Goal: Information Seeking & Learning: Find specific fact

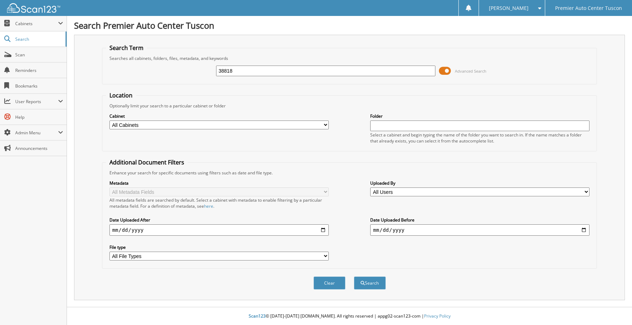
type input "38818"
click at [354, 276] on button "Search" at bounding box center [370, 282] width 32 height 13
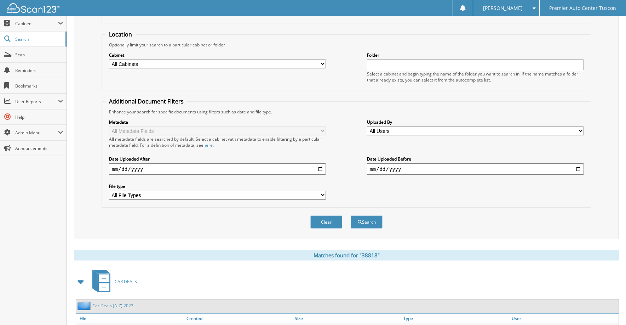
scroll to position [140, 0]
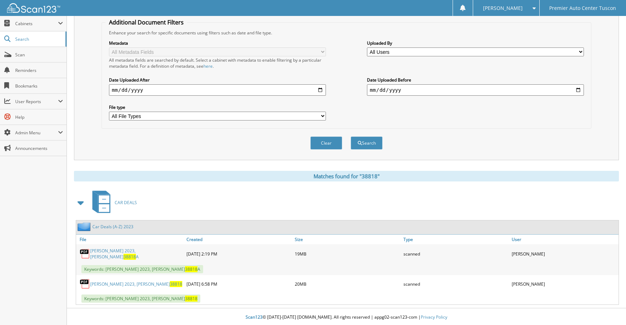
click at [114, 224] on link "Car Deals (A-Z) 2023" at bounding box center [112, 226] width 41 height 6
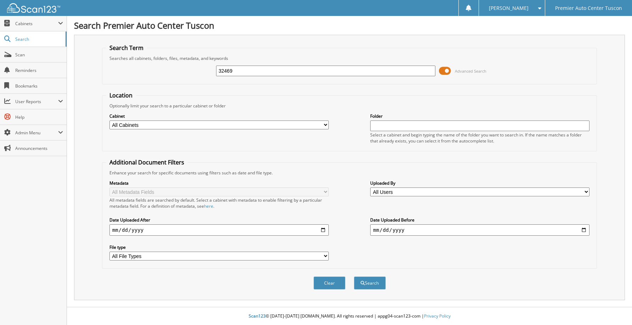
type input "32469"
click at [354, 276] on button "Search" at bounding box center [370, 282] width 32 height 13
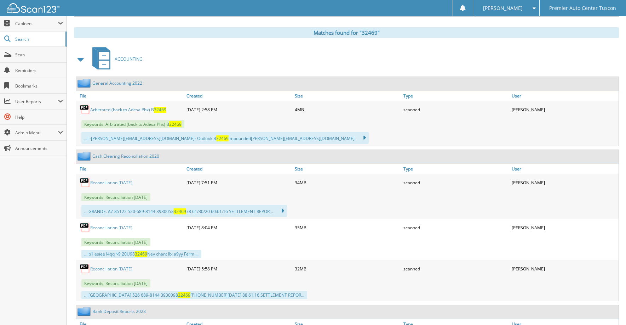
scroll to position [212, 0]
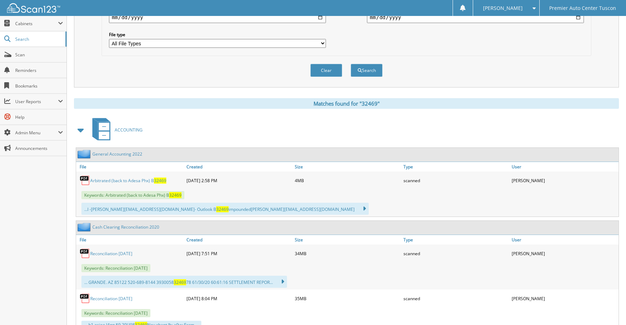
click at [80, 133] on span at bounding box center [81, 130] width 10 height 13
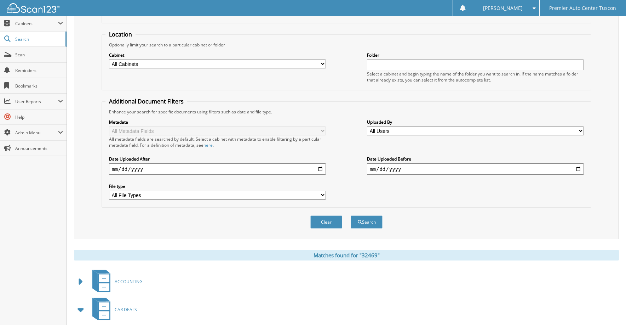
scroll to position [12, 0]
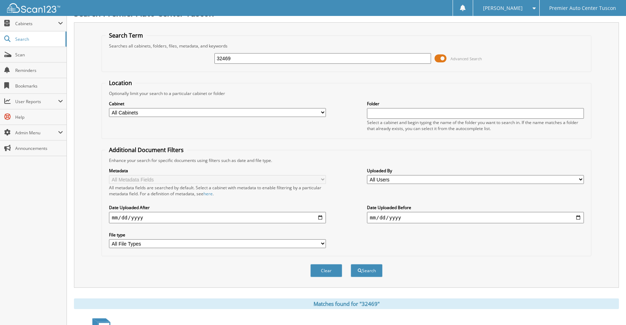
click at [217, 57] on input "32469" at bounding box center [323, 58] width 217 height 11
type input "B32469"
click at [351, 264] on button "Search" at bounding box center [367, 270] width 32 height 13
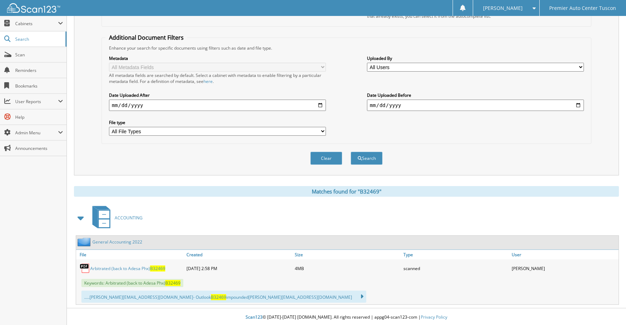
scroll to position [126, 0]
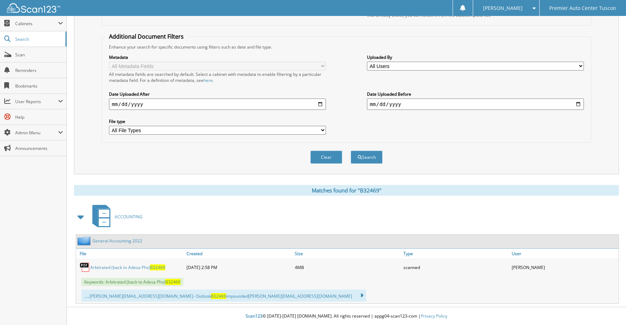
click at [116, 241] on link "General Accounting 2022" at bounding box center [117, 241] width 50 height 6
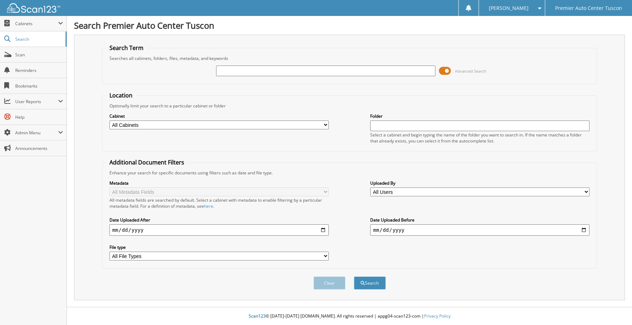
click at [257, 60] on div "Searches all cabinets, folders, files, metadata, and keywords" at bounding box center [349, 58] width 487 height 6
click at [257, 67] on input "text" at bounding box center [325, 70] width 219 height 11
type input "B33981"
click at [354, 276] on button "Search" at bounding box center [370, 282] width 32 height 13
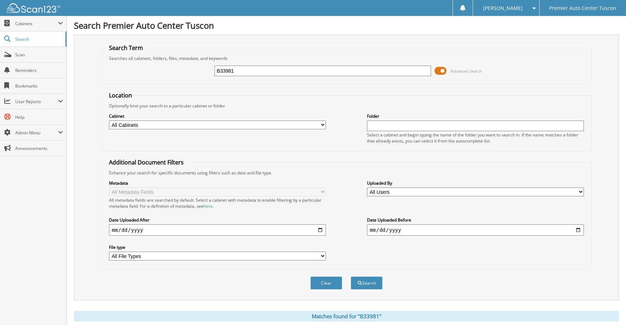
drag, startPoint x: 257, startPoint y: 74, endPoint x: 96, endPoint y: 56, distance: 161.7
click at [97, 56] on div "Search Term Searches all cabinets, folders, files, metadata, and keywords B3398…" at bounding box center [346, 167] width 545 height 265
type input "progressive ins"
click at [351, 276] on button "Search" at bounding box center [367, 282] width 32 height 13
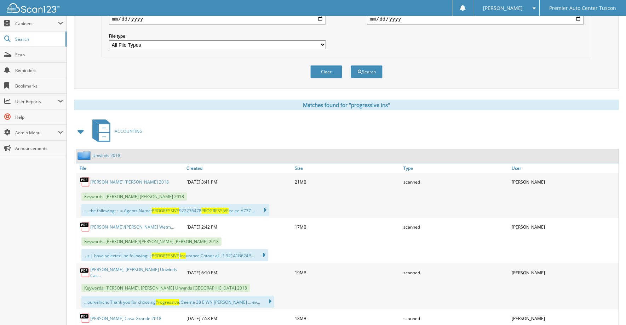
scroll to position [283, 0]
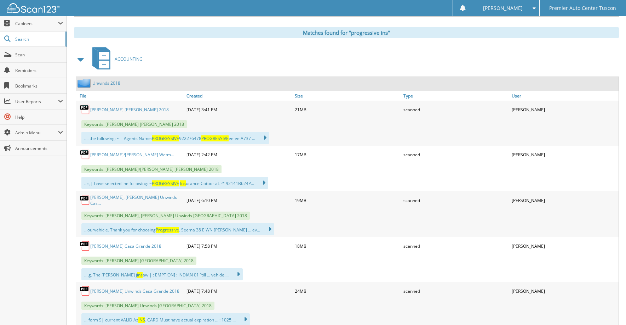
click at [81, 59] on span at bounding box center [81, 59] width 10 height 13
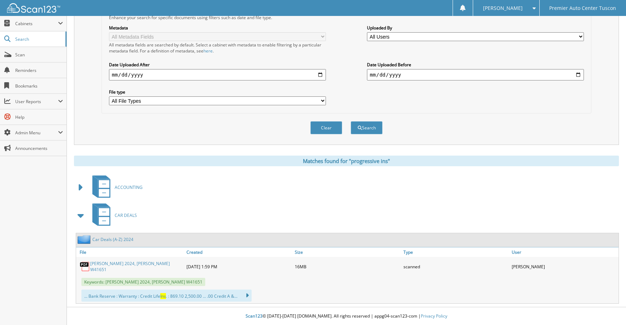
scroll to position [154, 0]
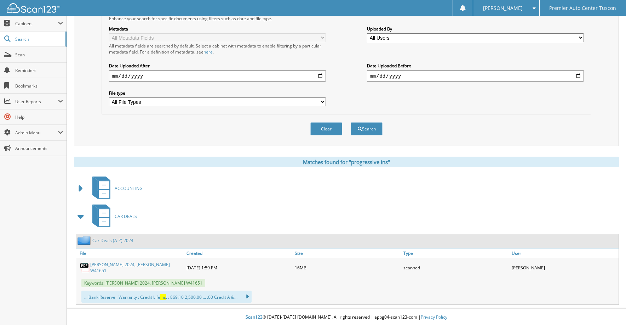
click at [77, 188] on span at bounding box center [81, 188] width 10 height 13
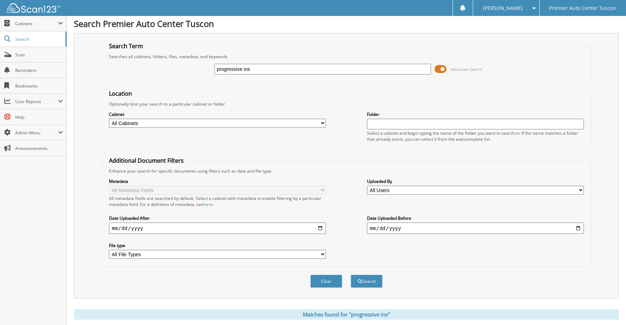
scroll to position [0, 0]
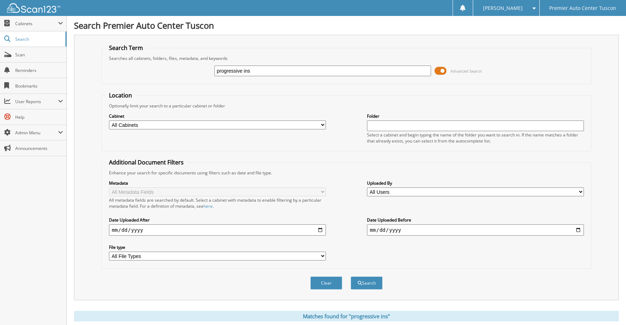
drag, startPoint x: 260, startPoint y: 68, endPoint x: 107, endPoint y: 57, distance: 153.7
click at [116, 58] on fieldset "Search Term Searches all cabinets, folders, files, metadata, and keywords progr…" at bounding box center [347, 64] width 490 height 40
type input "B3398"
click at [351, 276] on button "Search" at bounding box center [367, 282] width 32 height 13
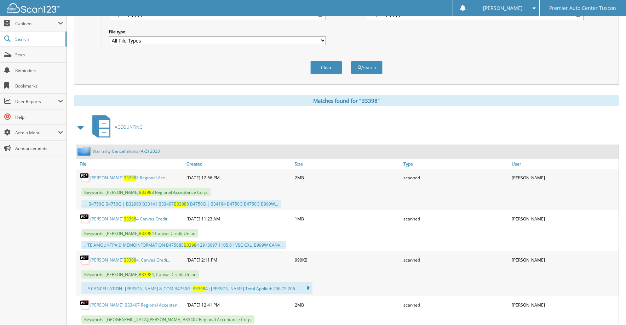
scroll to position [177, 0]
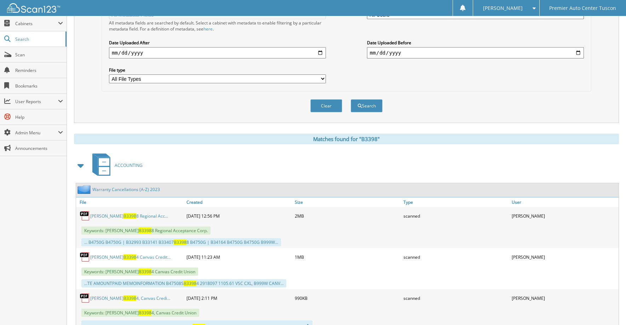
click at [81, 167] on span at bounding box center [81, 165] width 10 height 13
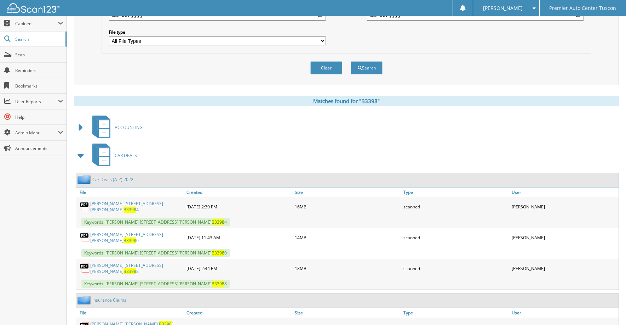
scroll to position [255, 0]
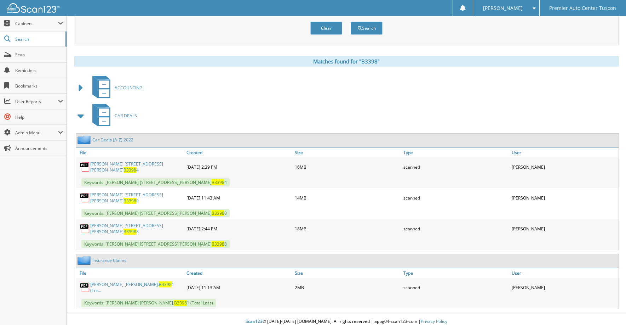
click at [109, 257] on link "Insurance Claims" at bounding box center [109, 260] width 34 height 6
